Goal: Complete application form: Complete application form

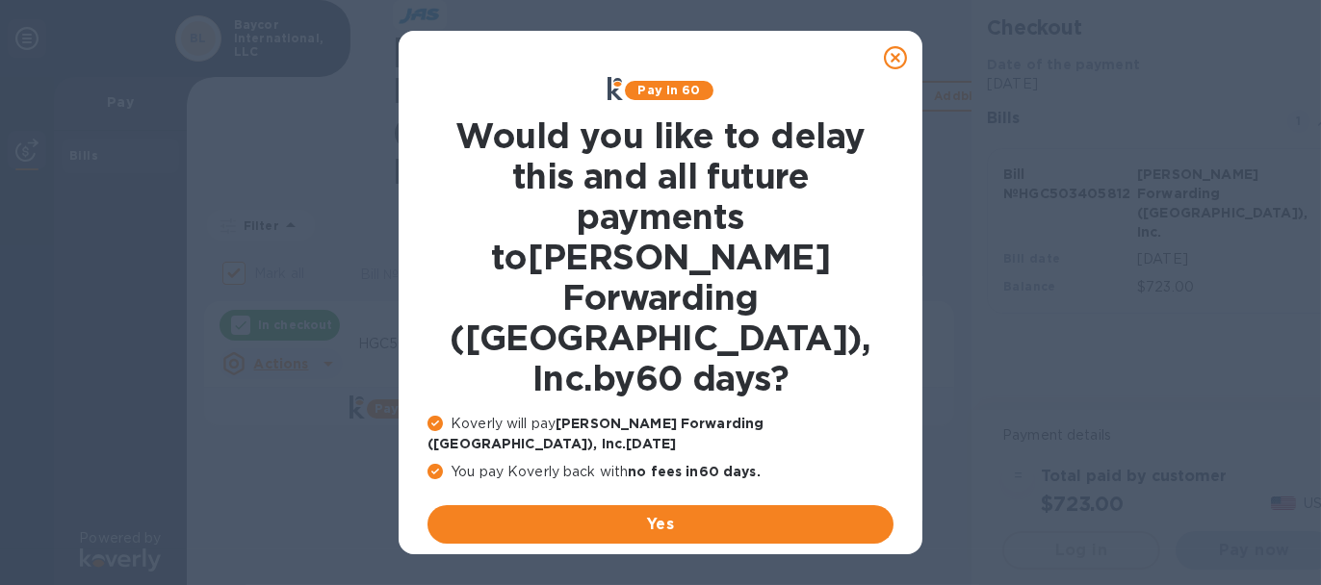
click at [677, 563] on u "No thanks, later" at bounding box center [675, 570] width 115 height 15
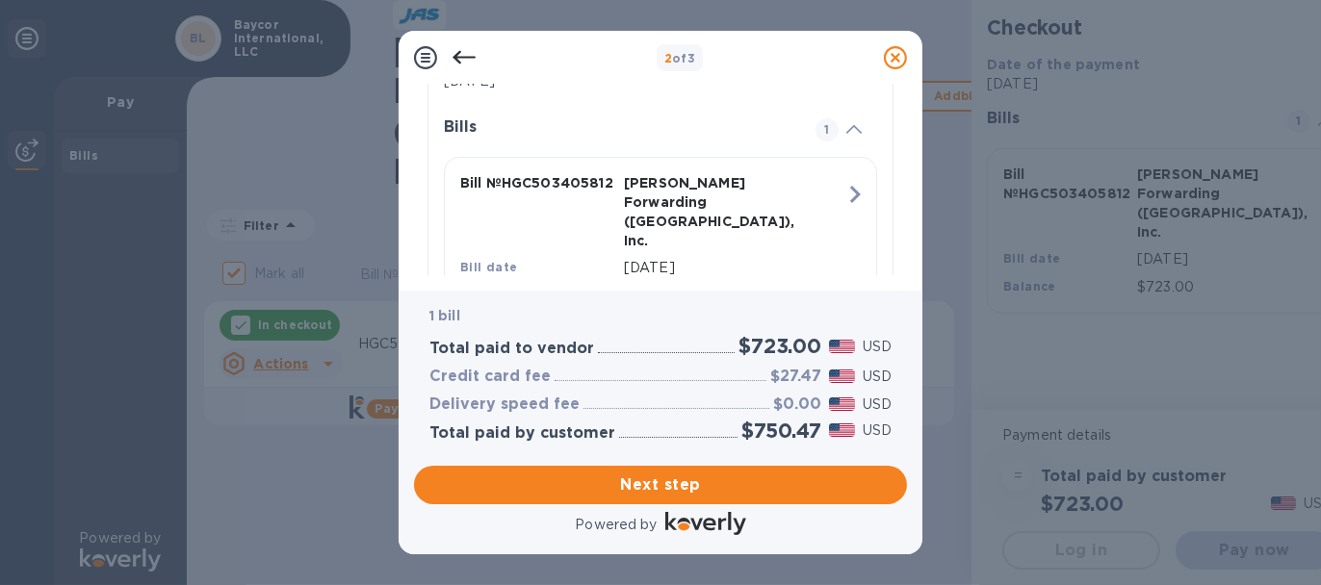
scroll to position [465, 0]
click at [687, 487] on span "Next step" at bounding box center [660, 485] width 462 height 23
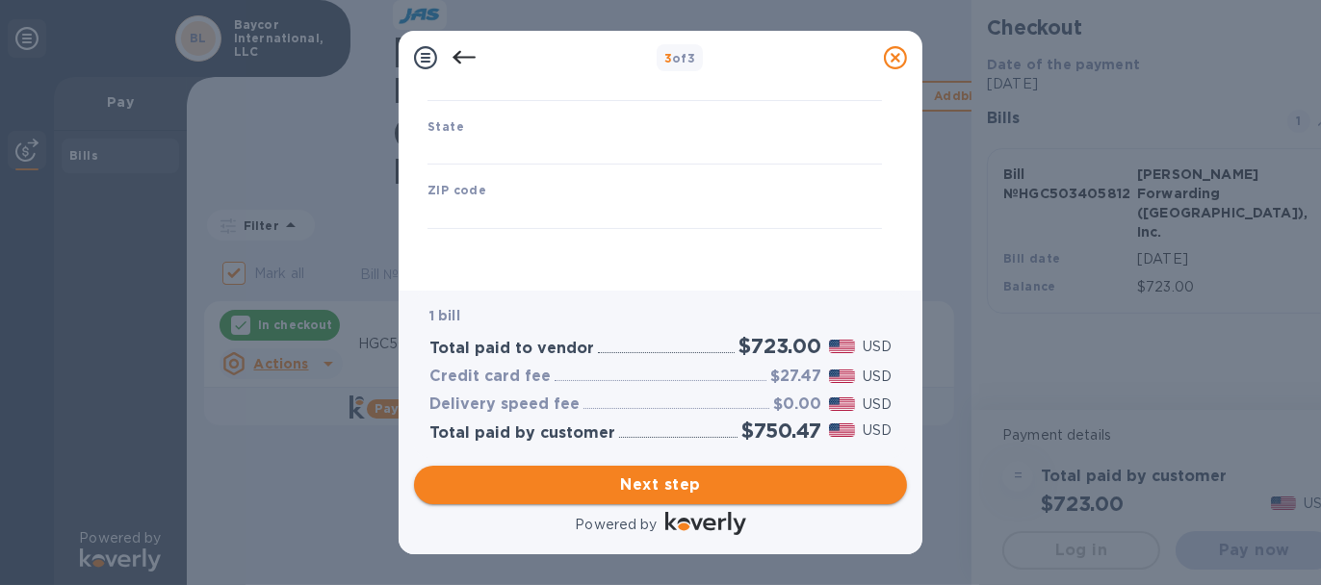
type input "[GEOGRAPHIC_DATA]"
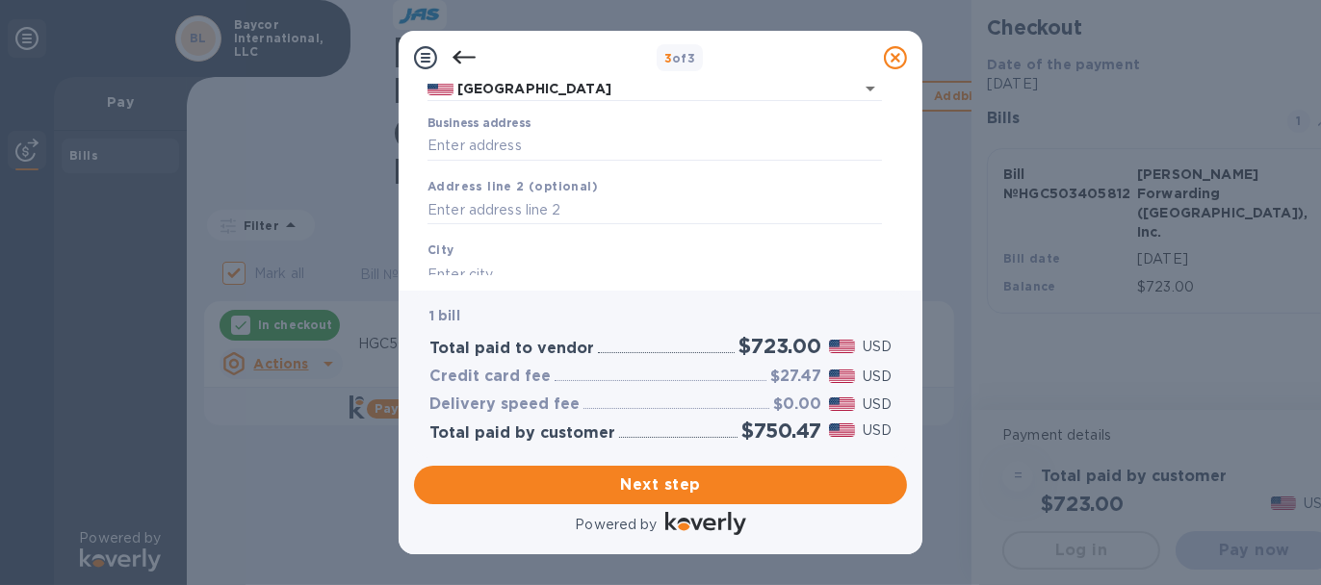
scroll to position [175, 0]
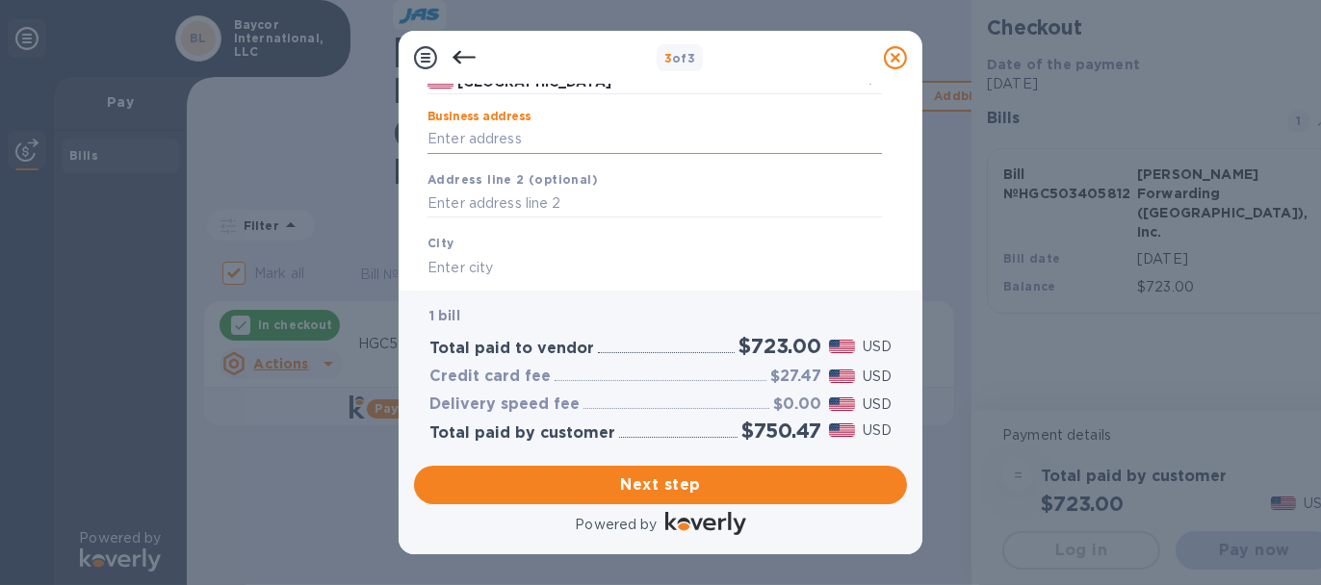
click at [529, 136] on input "Business address" at bounding box center [655, 139] width 454 height 29
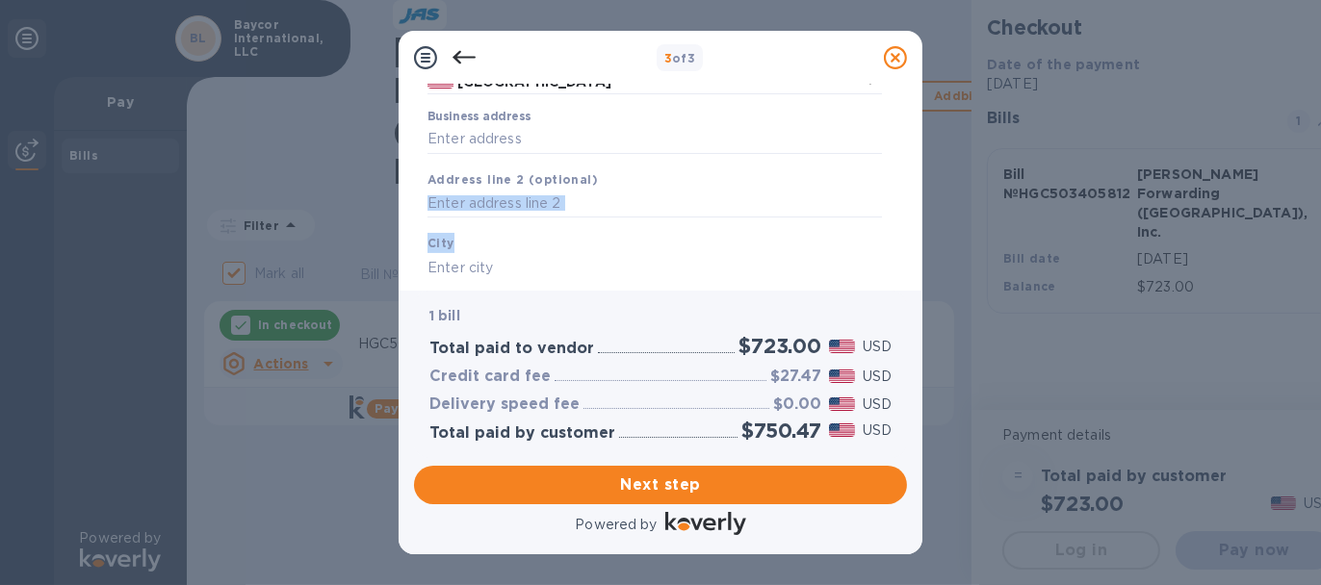
drag, startPoint x: 897, startPoint y: 184, endPoint x: 903, endPoint y: 240, distance: 56.1
click at [903, 240] on div "Business Information Legal business name Please provide the legal name that app…" at bounding box center [660, 180] width 493 height 191
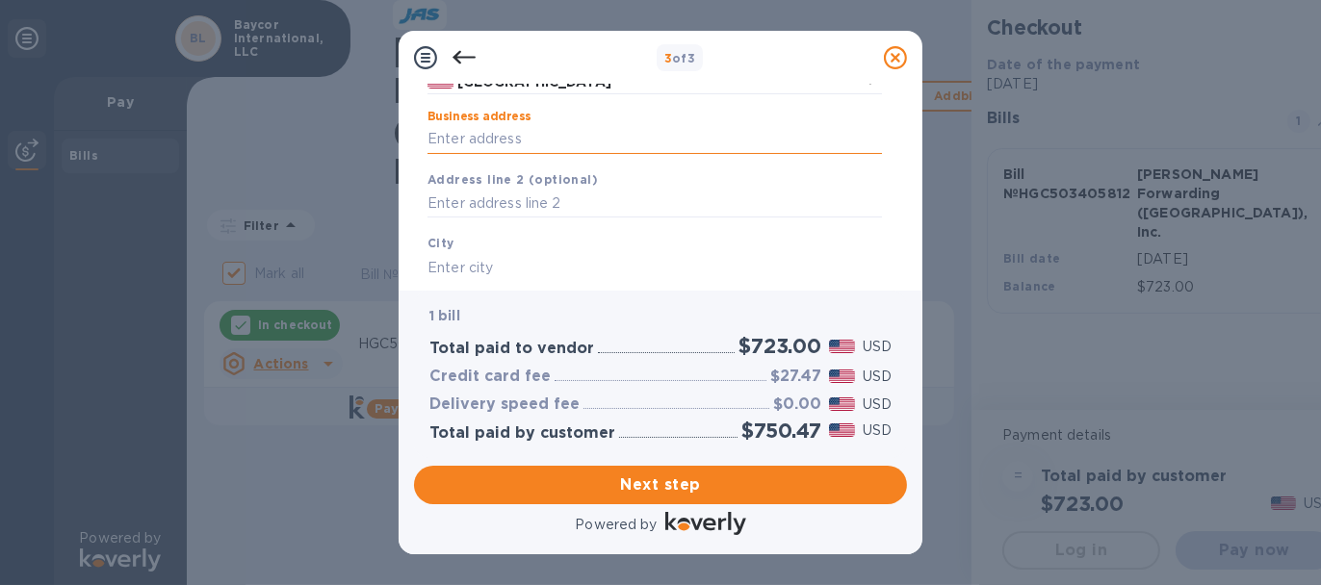
click at [602, 145] on input "Business address" at bounding box center [655, 139] width 454 height 29
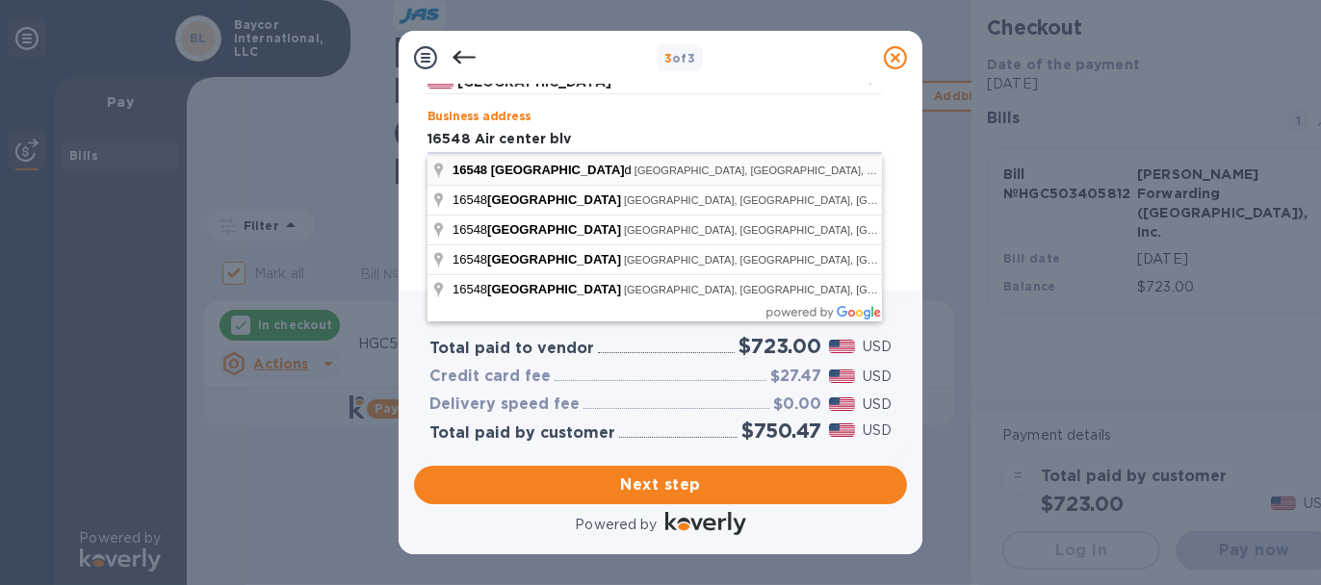
type input "[STREET_ADDRESS]"
type input "[GEOGRAPHIC_DATA]"
type input "77032"
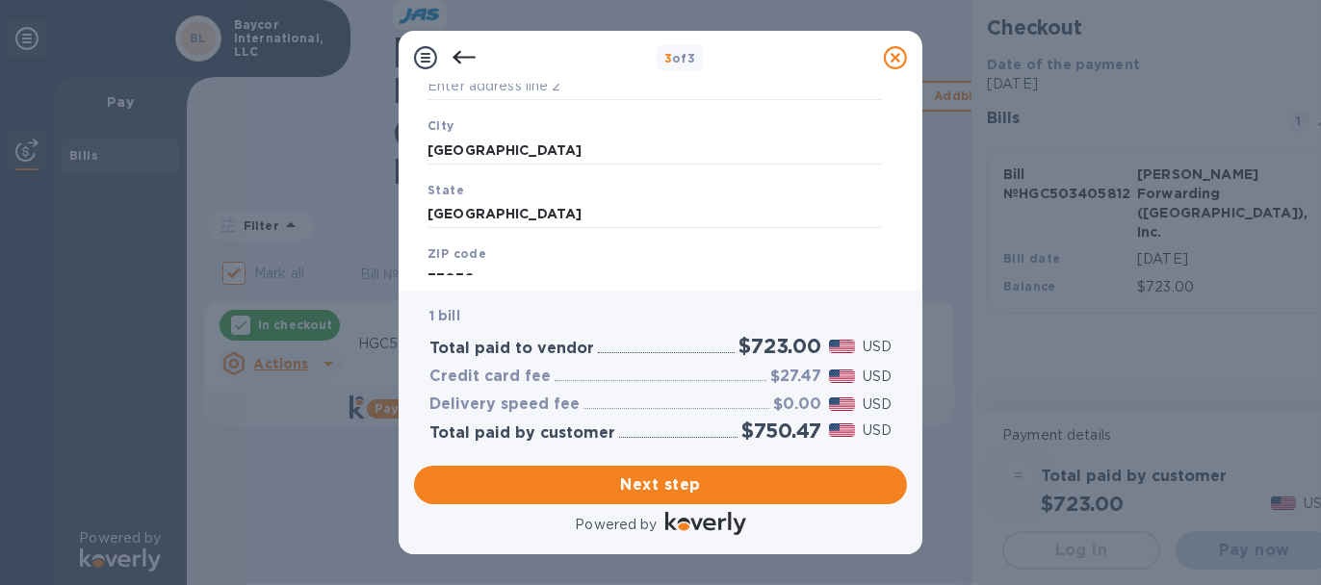
scroll to position [359, 0]
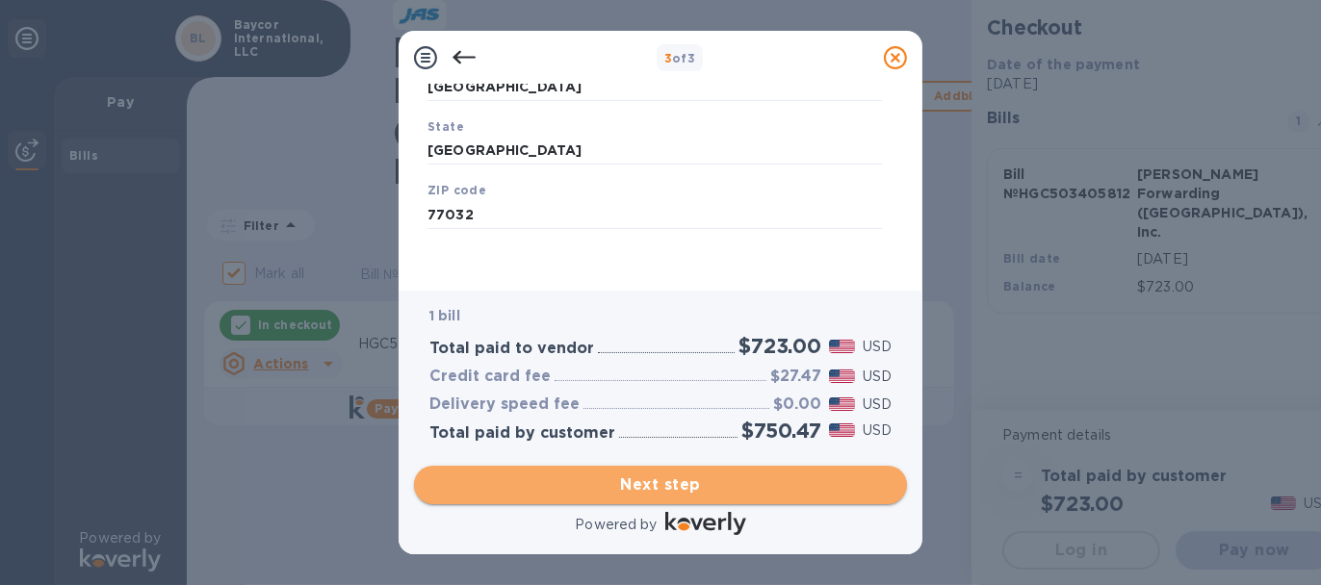
click at [700, 482] on span "Next step" at bounding box center [660, 485] width 462 height 23
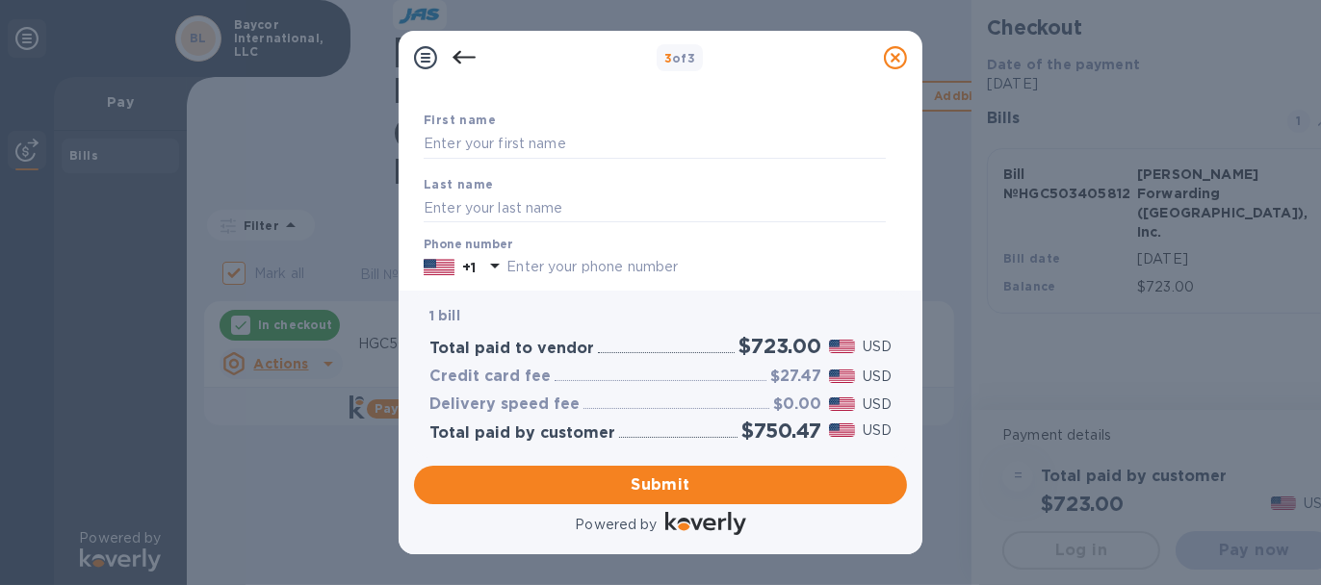
scroll to position [85, 0]
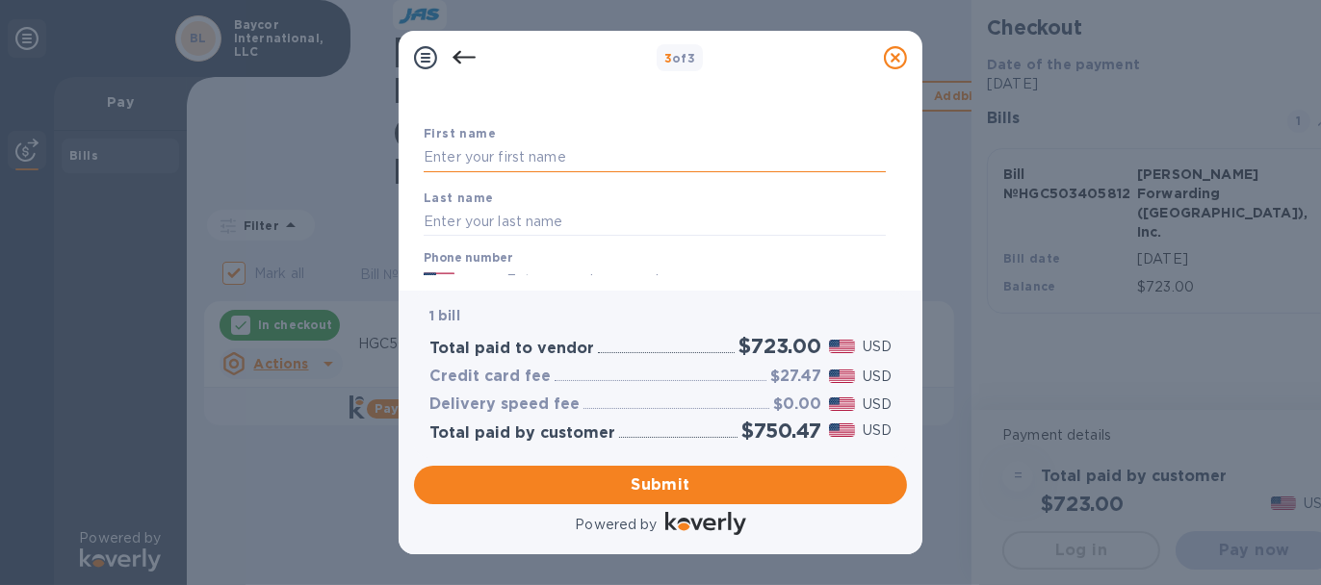
click at [615, 159] on input "text" at bounding box center [655, 157] width 462 height 29
click at [515, 218] on input "text" at bounding box center [655, 221] width 462 height 29
drag, startPoint x: 543, startPoint y: 150, endPoint x: 475, endPoint y: 158, distance: 68.8
click at [475, 158] on input "[PERSON_NAME]" at bounding box center [655, 157] width 462 height 29
type input "[PERSON_NAME]"
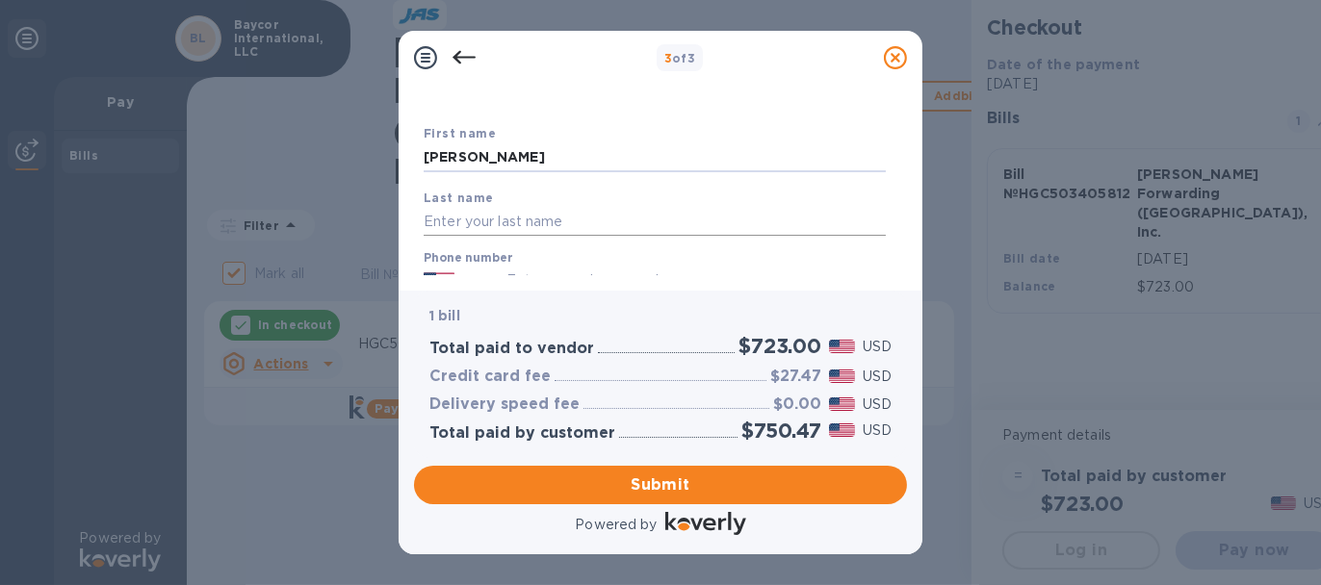
click at [525, 228] on input "text" at bounding box center [655, 221] width 462 height 29
type input "[PERSON_NAME]"
drag, startPoint x: 897, startPoint y: 155, endPoint x: 900, endPoint y: 176, distance: 21.4
click at [900, 176] on div "Payment Contact Information First name [PERSON_NAME] Last name [PERSON_NAME] Ph…" at bounding box center [660, 180] width 493 height 191
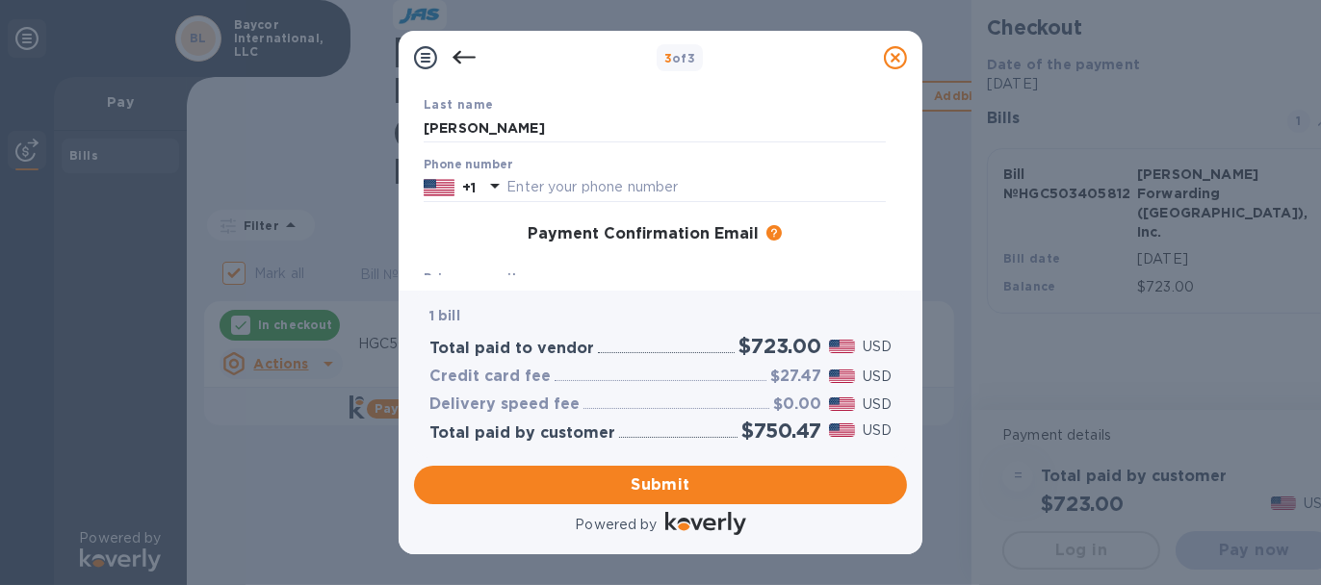
scroll to position [183, 0]
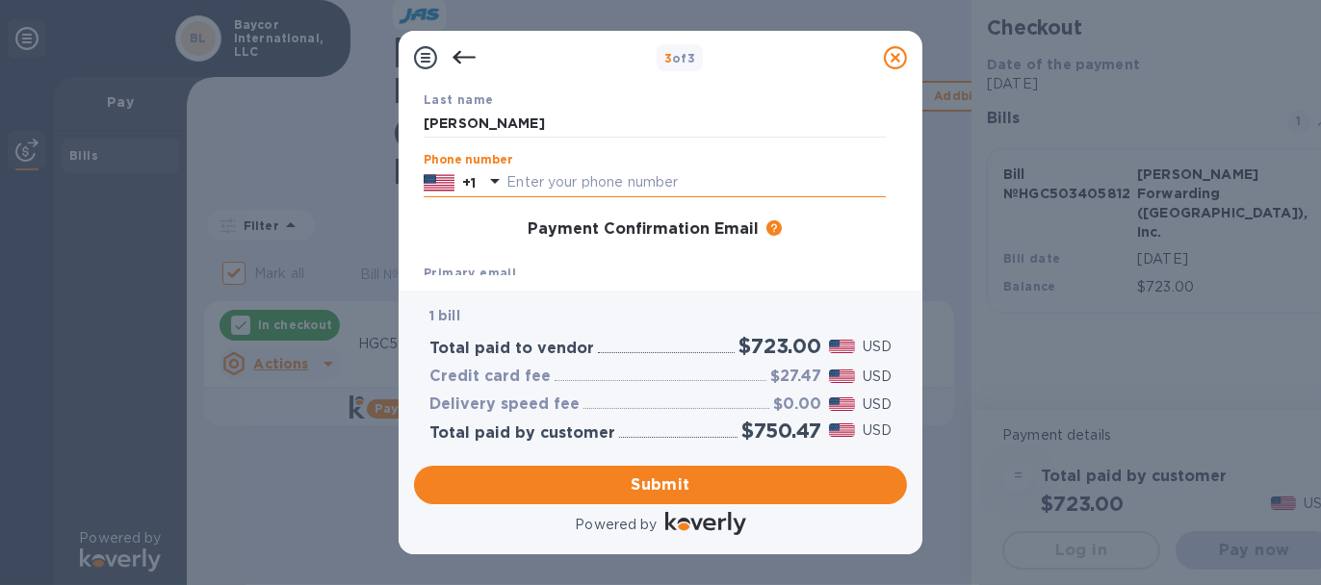
click at [626, 185] on input "text" at bounding box center [695, 182] width 379 height 29
type input "2814356913"
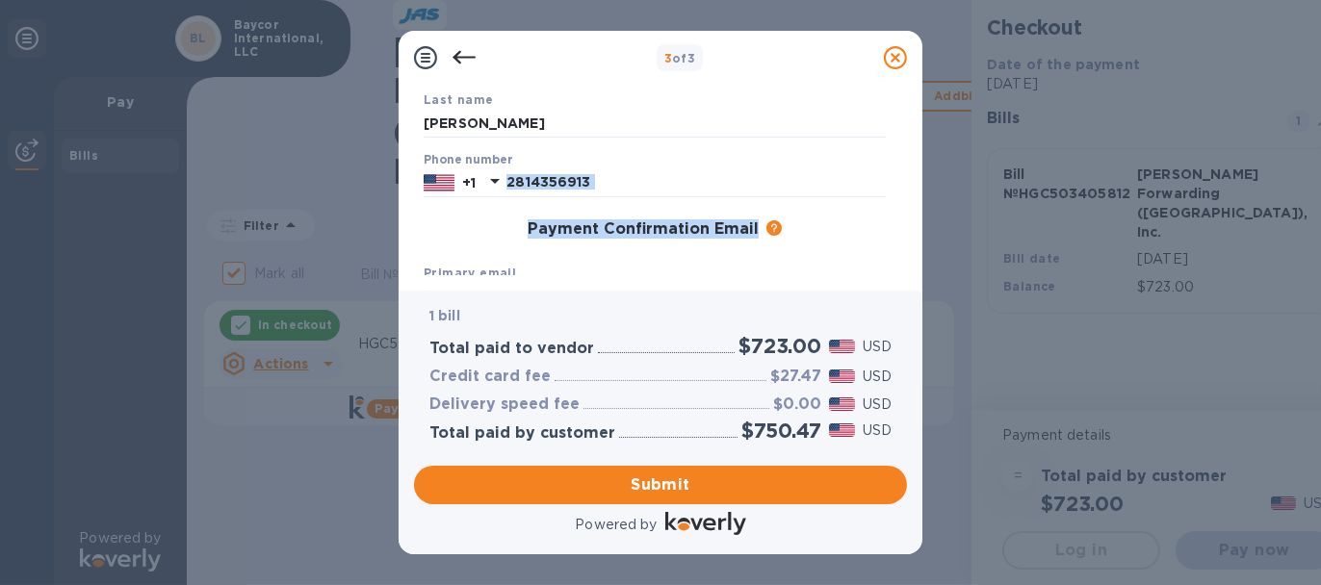
drag, startPoint x: 898, startPoint y: 168, endPoint x: 900, endPoint y: 220, distance: 51.1
click at [900, 220] on div "Payment Contact Information First name [PERSON_NAME] Last name [PERSON_NAME] Ph…" at bounding box center [660, 180] width 493 height 191
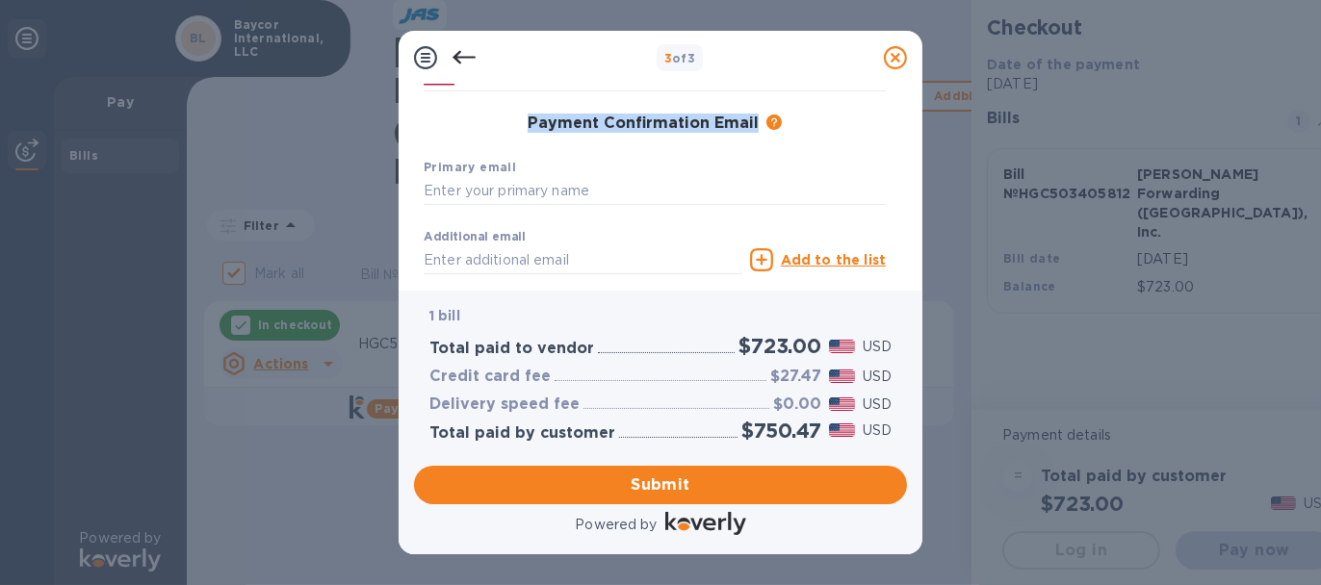
scroll to position [306, 0]
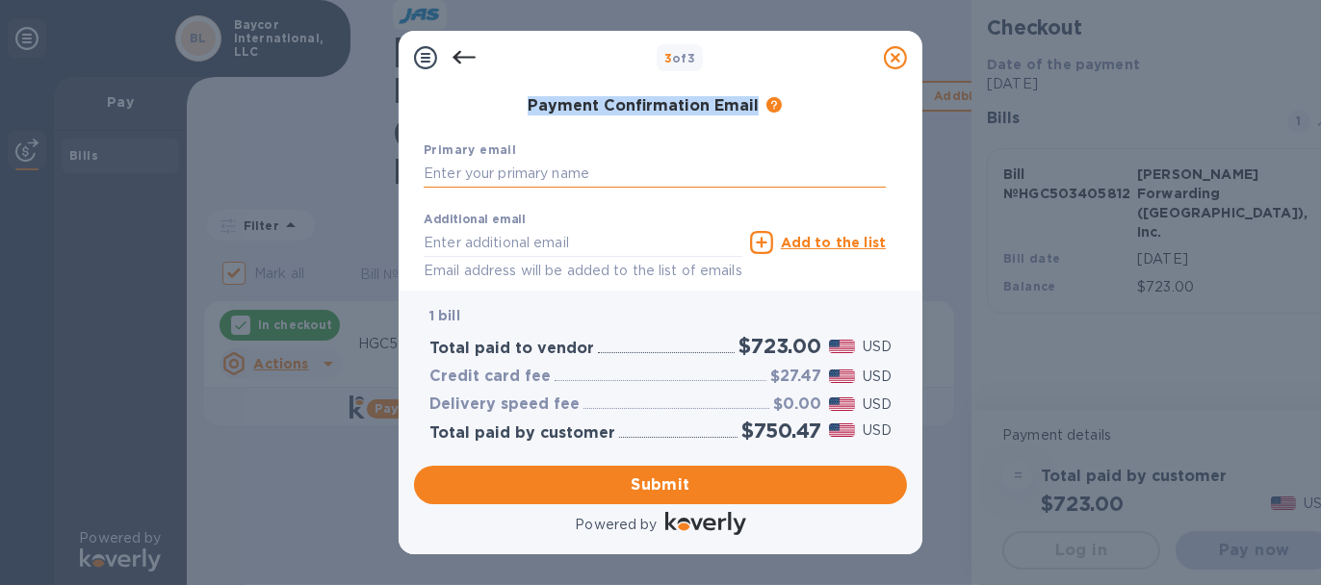
click at [540, 173] on input "text" at bounding box center [655, 174] width 462 height 29
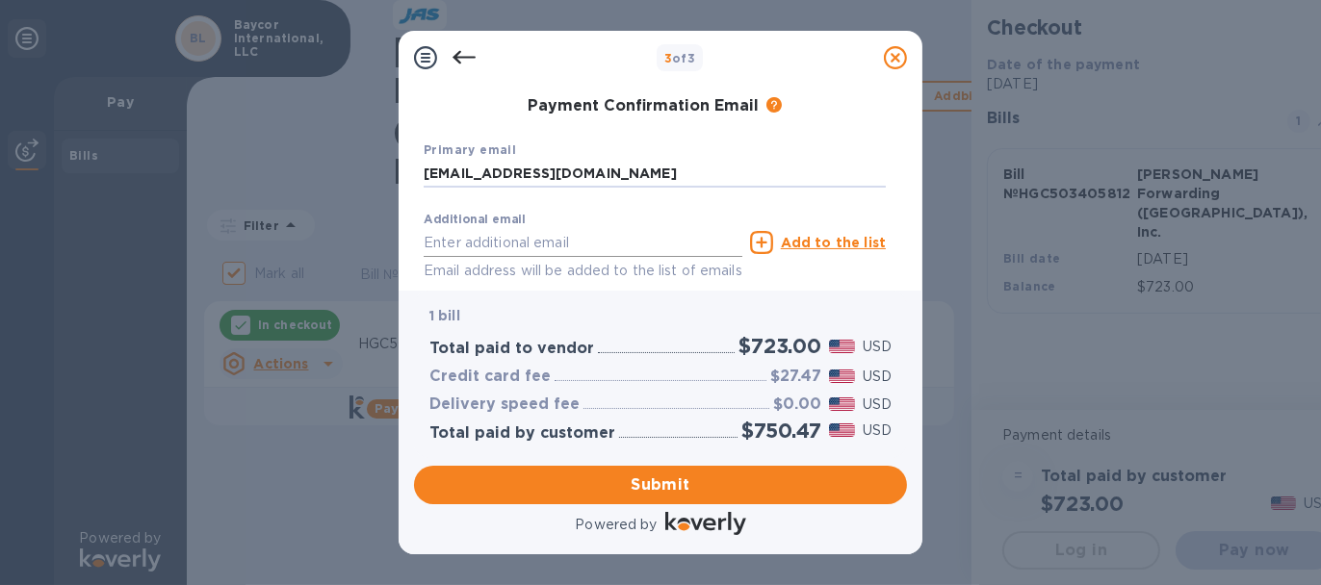
type input "[EMAIL_ADDRESS][DOMAIN_NAME]"
click at [570, 245] on input "text" at bounding box center [583, 242] width 319 height 29
type input "[EMAIL_ADDRESS][DOMAIN_NAME]"
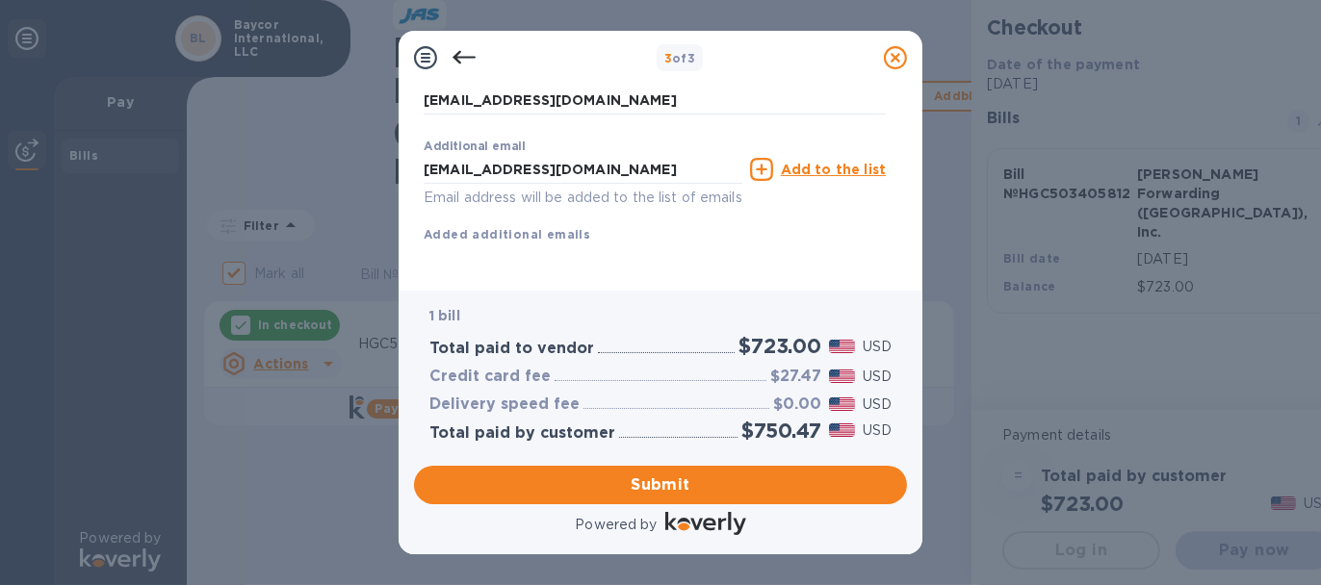
scroll to position [403, 0]
drag, startPoint x: 666, startPoint y: 146, endPoint x: 335, endPoint y: 158, distance: 331.4
click at [335, 158] on div "3 of 3 Payment Contact Information First name [PERSON_NAME] Last name [PERSON_N…" at bounding box center [660, 292] width 1321 height 585
click at [678, 480] on span "Submit" at bounding box center [660, 485] width 462 height 23
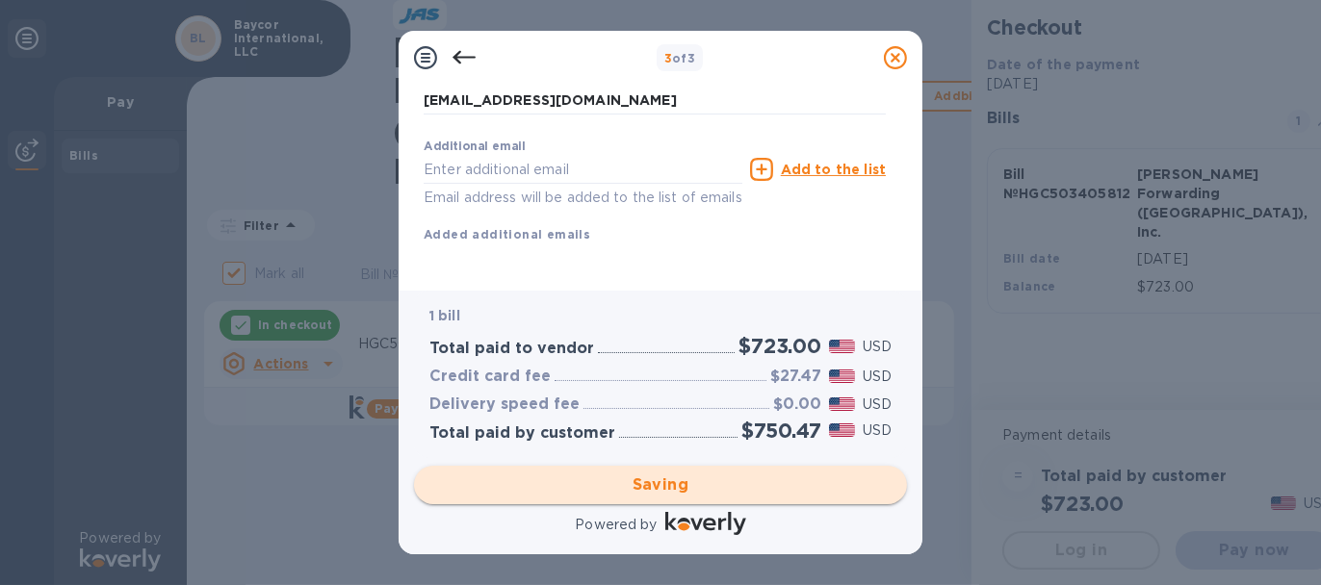
checkbox input "false"
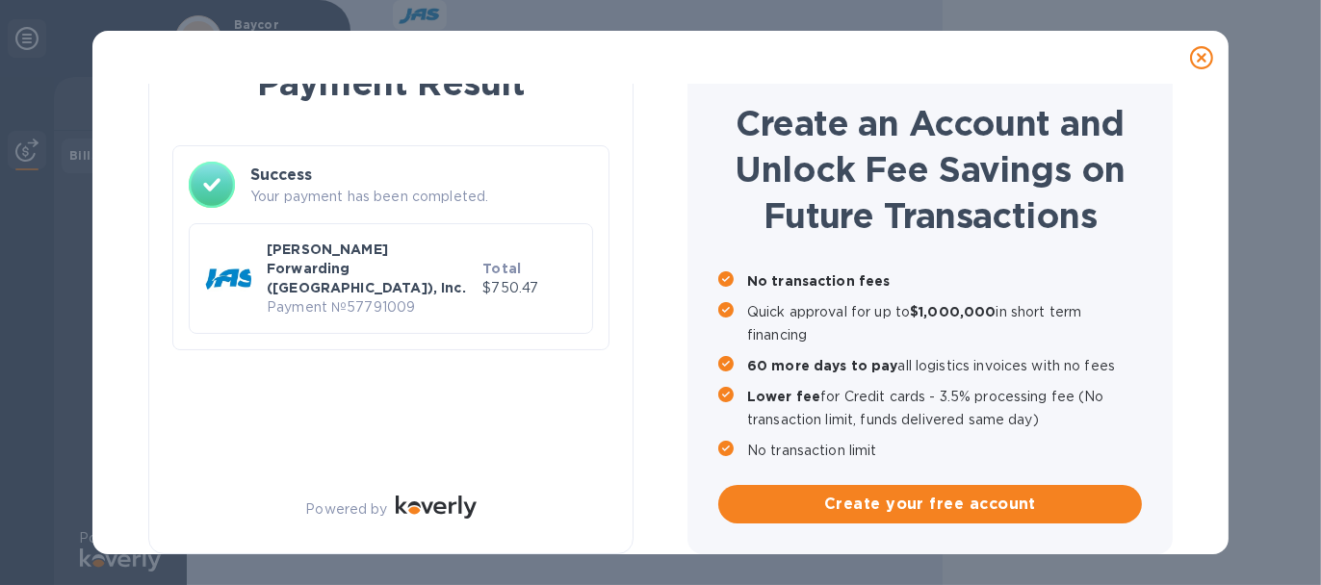
scroll to position [65, 0]
